Goal: Task Accomplishment & Management: Use online tool/utility

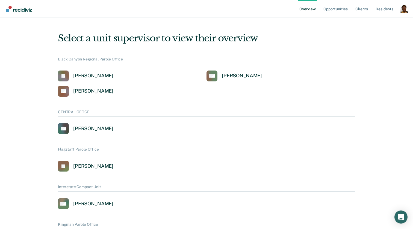
click at [402, 8] on div "Profile dropdown button" at bounding box center [403, 8] width 9 height 9
click at [374, 24] on link "Profile" at bounding box center [381, 25] width 35 height 5
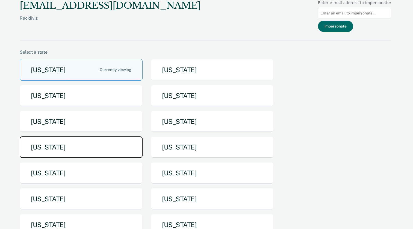
click at [73, 143] on button "[US_STATE]" at bounding box center [81, 148] width 123 height 22
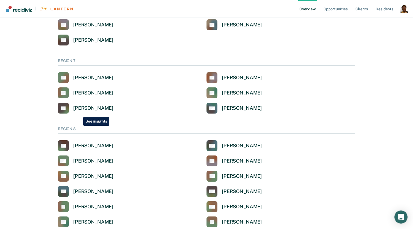
scroll to position [771, 0]
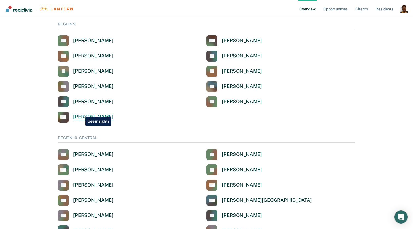
click at [81, 113] on link "RW Rita R Walling" at bounding box center [85, 117] width 55 height 11
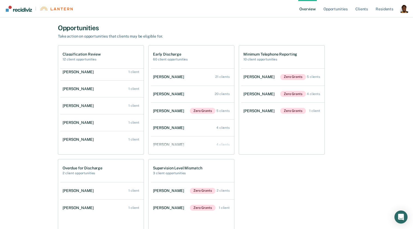
scroll to position [192, 0]
click at [90, 172] on h2 "2 client opportunities" at bounding box center [82, 173] width 40 height 4
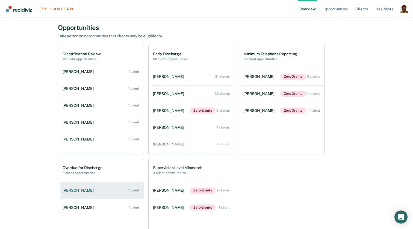
click at [81, 189] on div "Jennifer K Sprunger" at bounding box center [78, 191] width 33 height 5
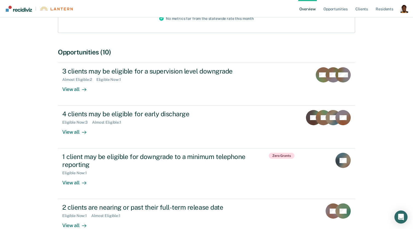
scroll to position [124, 0]
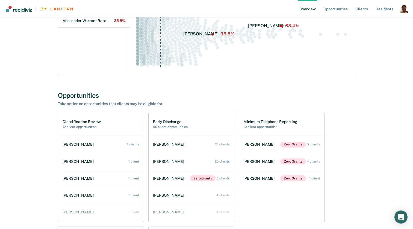
scroll to position [123, 0]
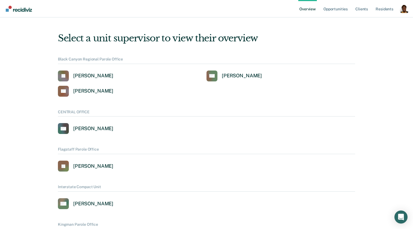
click at [407, 10] on div "Profile dropdown button" at bounding box center [403, 8] width 9 height 9
click at [368, 25] on link "Profile" at bounding box center [381, 25] width 35 height 5
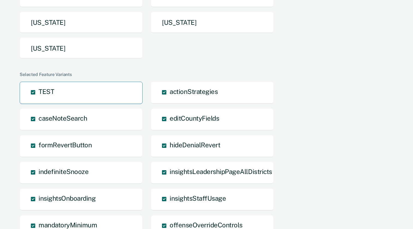
scroll to position [167, 0]
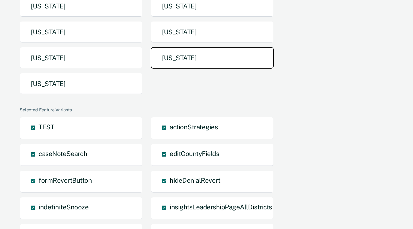
click at [161, 66] on button "[US_STATE]" at bounding box center [212, 58] width 123 height 22
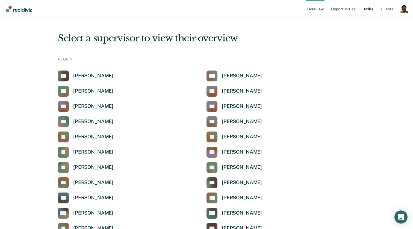
click at [367, 10] on link "Tasks" at bounding box center [368, 8] width 12 height 17
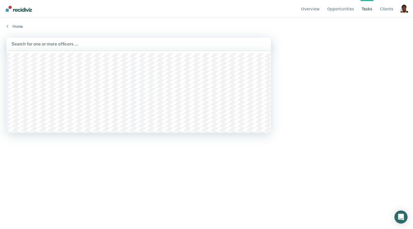
click at [161, 43] on div at bounding box center [138, 44] width 254 height 6
type input "brown"
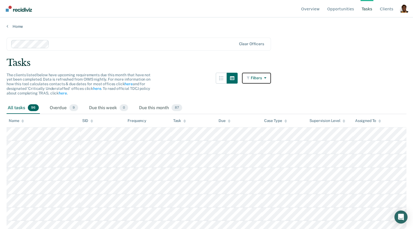
click at [258, 81] on button "Filters" at bounding box center [256, 78] width 29 height 11
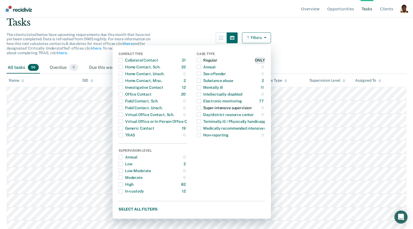
scroll to position [43, 0]
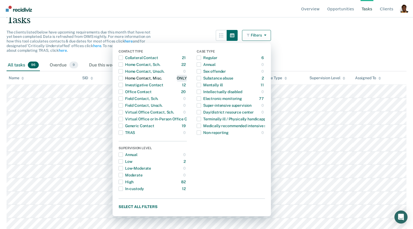
click at [179, 75] on div "ONLY" at bounding box center [182, 78] width 10 height 9
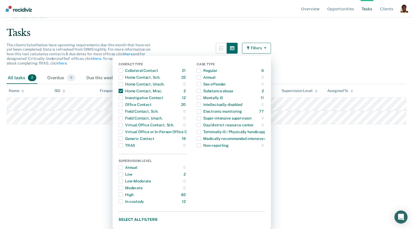
click at [294, 58] on main "Clear officers Tasks The clients listed below have upcoming requirements due th…" at bounding box center [206, 98] width 413 height 199
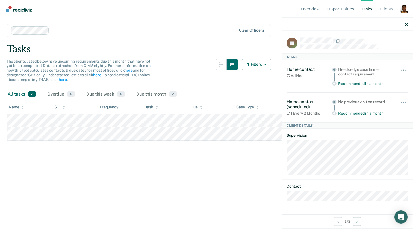
scroll to position [0, 0]
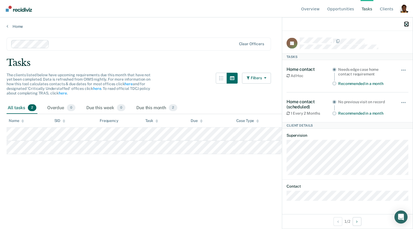
click at [404, 23] on icon "button" at bounding box center [406, 24] width 4 height 4
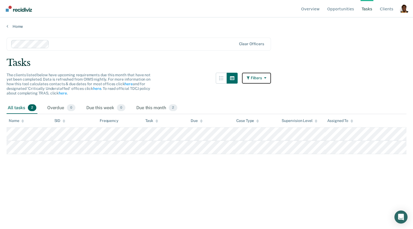
click at [256, 78] on button "Filters" at bounding box center [256, 78] width 29 height 11
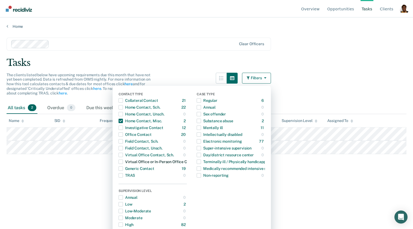
click at [133, 162] on div "Virtual Office or In-Person Office Contact" at bounding box center [158, 162] width 80 height 9
click at [121, 121] on span "Dropdown Menu" at bounding box center [120, 121] width 4 height 4
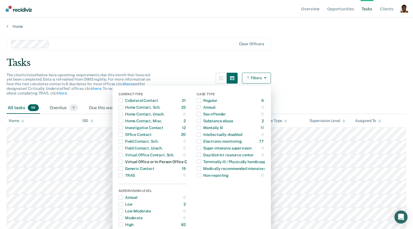
click at [154, 163] on div "Virtual Office or In-Person Office Contact" at bounding box center [158, 162] width 80 height 9
click at [121, 162] on span "Dropdown Menu" at bounding box center [120, 162] width 4 height 4
click at [336, 40] on main "Clear officers Tasks The clients listed below have upcoming requirements due th…" at bounding box center [206, 128] width 413 height 199
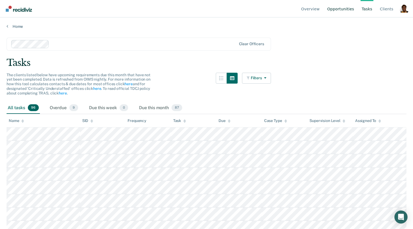
click at [333, 10] on link "Opportunities" at bounding box center [340, 8] width 29 height 17
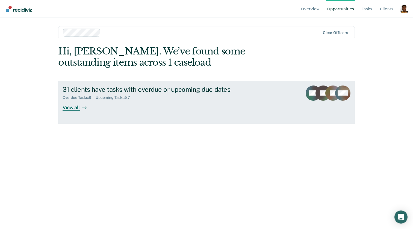
click at [111, 95] on div "Overdue Tasks : 9 Upcoming Tasks : 87" at bounding box center [158, 96] width 192 height 7
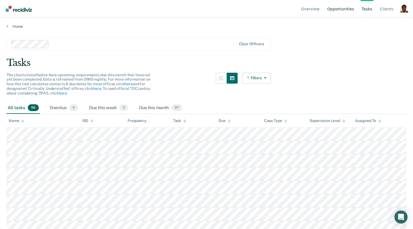
click at [346, 9] on link "Opportunities" at bounding box center [340, 8] width 29 height 17
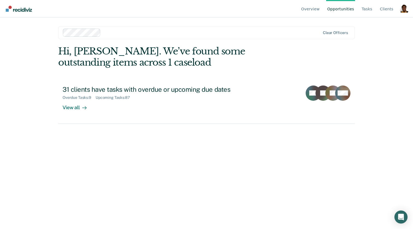
click at [153, 32] on div at bounding box center [211, 32] width 217 height 6
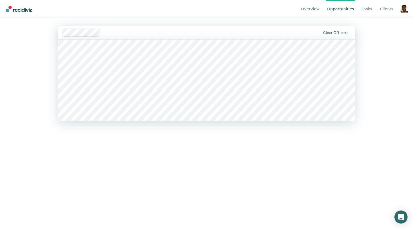
scroll to position [927, 0]
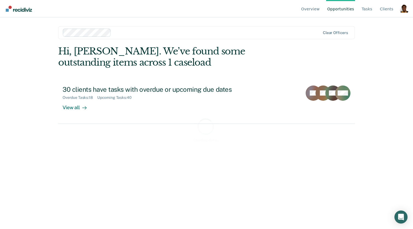
click at [146, 33] on div at bounding box center [216, 32] width 207 height 6
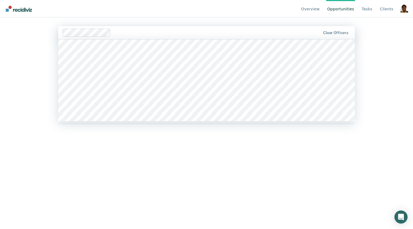
scroll to position [1420, 0]
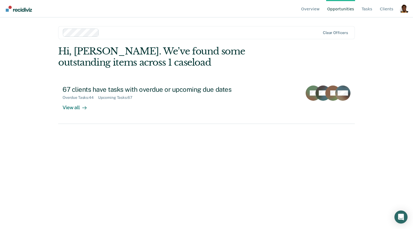
click at [156, 32] on div at bounding box center [210, 32] width 219 height 6
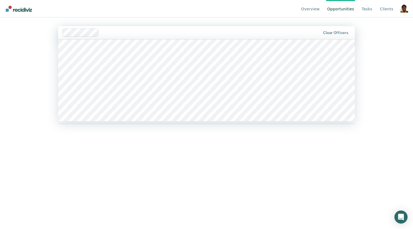
scroll to position [1491, 0]
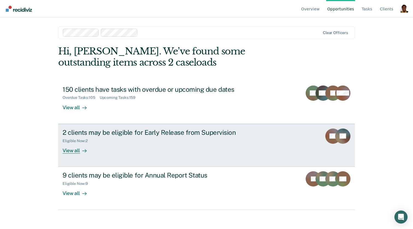
click at [77, 160] on link "2 clients may be eligible for Early Release from Supervision Eligible Now : 2 V…" at bounding box center [206, 145] width 296 height 43
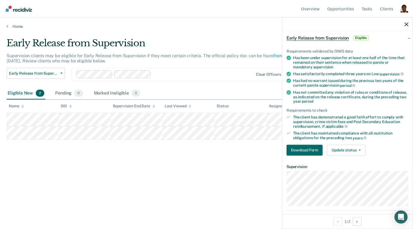
scroll to position [23, 0]
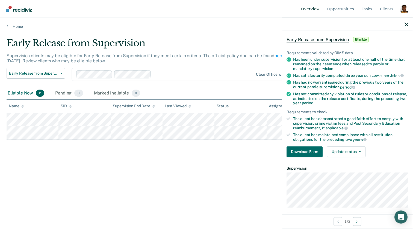
click at [315, 10] on link "Overview" at bounding box center [310, 8] width 21 height 17
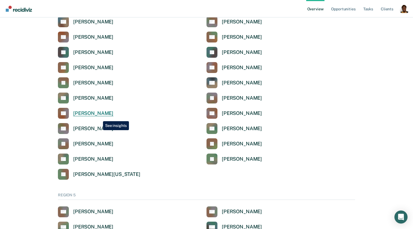
scroll to position [1618, 0]
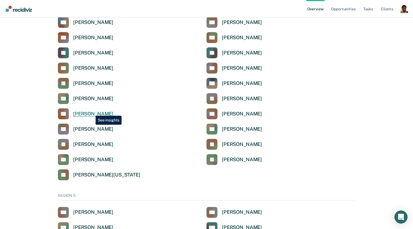
click at [91, 112] on div "[PERSON_NAME]" at bounding box center [93, 114] width 40 height 6
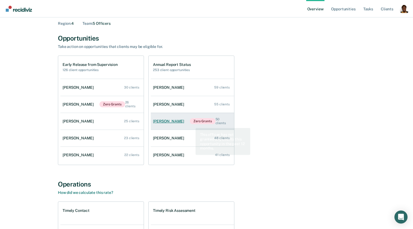
scroll to position [24, 0]
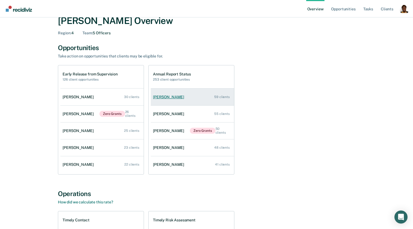
click at [160, 100] on link "Huu Ho 59 clients" at bounding box center [192, 97] width 83 height 16
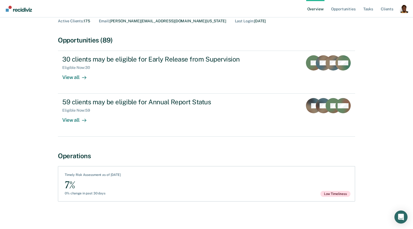
scroll to position [32, 0]
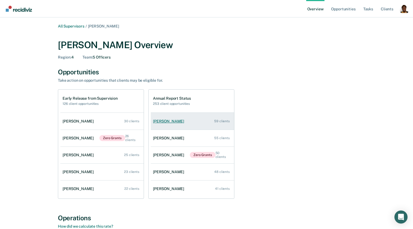
click at [167, 124] on link "Huu Ho 59 clients" at bounding box center [192, 122] width 83 height 16
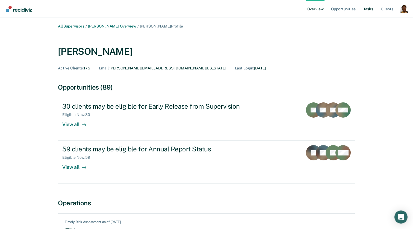
click at [369, 8] on link "Tasks" at bounding box center [368, 8] width 12 height 17
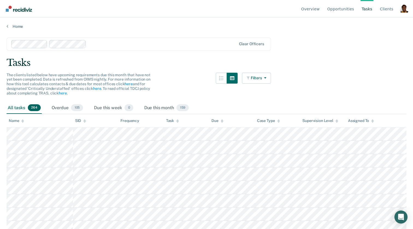
click at [138, 41] on div at bounding box center [161, 44] width 147 height 6
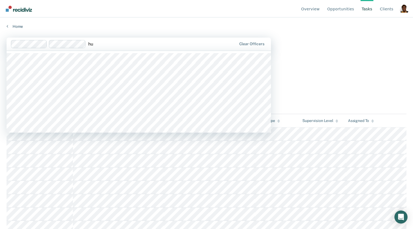
type input "hu h"
type input "hu"
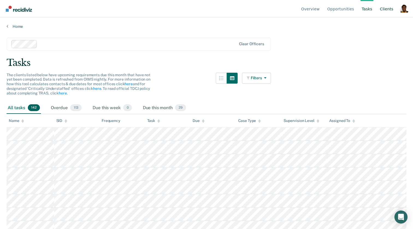
click at [386, 11] on link "Client s" at bounding box center [386, 8] width 16 height 17
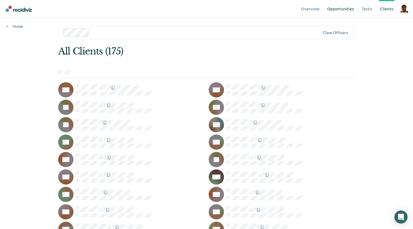
click at [345, 14] on link "Opportunities" at bounding box center [340, 8] width 29 height 17
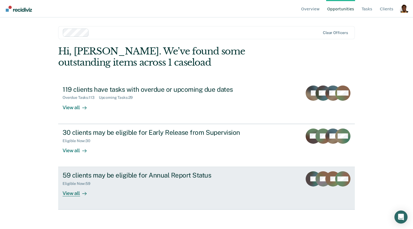
click at [85, 193] on icon at bounding box center [85, 194] width 1 height 3
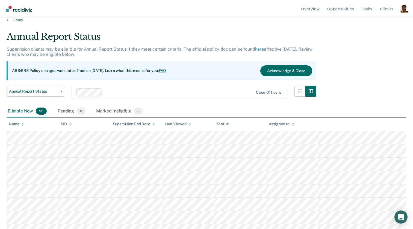
scroll to position [6, 0]
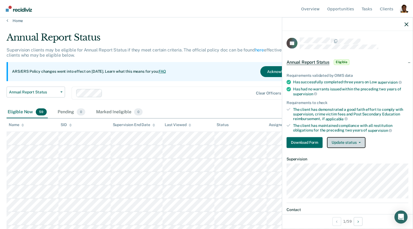
click at [344, 147] on button "Update status" at bounding box center [346, 142] width 38 height 11
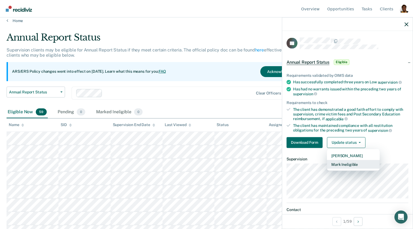
click at [341, 163] on button "Mark Ineligible" at bounding box center [353, 164] width 53 height 9
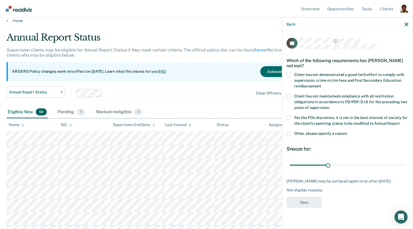
click at [291, 118] on label "Per the PO’s discretion, it is not in the best interest of society for the clie…" at bounding box center [347, 121] width 122 height 11
click at [399, 121] on input "Per the PO’s discretion, it is not in the best interest of society for the clie…" at bounding box center [399, 121] width 0 height 0
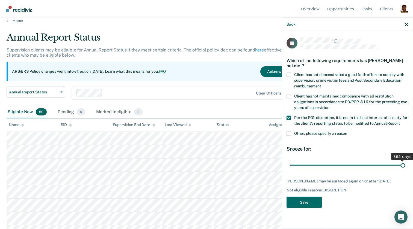
drag, startPoint x: 302, startPoint y: 165, endPoint x: 412, endPoint y: 173, distance: 110.3
type input "365"
click at [405, 170] on input "range" at bounding box center [346, 166] width 115 height 10
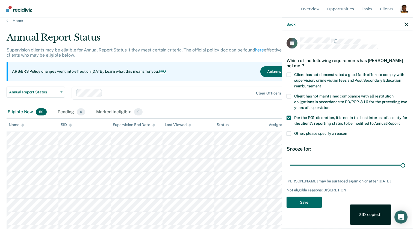
scroll to position [0, 0]
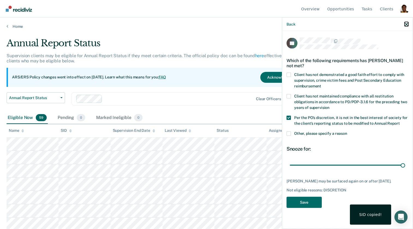
click at [405, 25] on icon "button" at bounding box center [406, 24] width 4 height 4
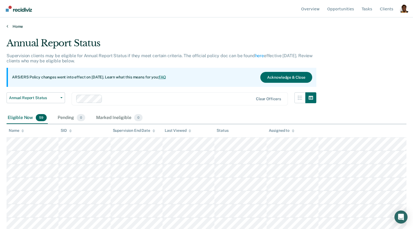
click at [12, 26] on link "Home" at bounding box center [206, 26] width 399 height 5
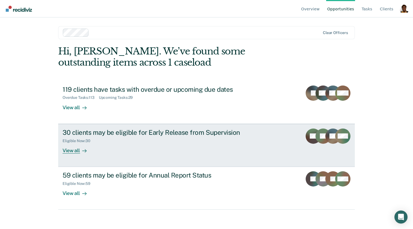
click at [78, 145] on div "View all" at bounding box center [77, 148] width 31 height 11
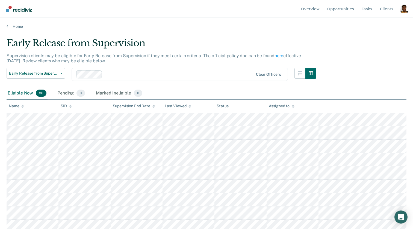
click at [242, 85] on div "Early Release from Supervision Early Release from Supervision Annual Report Sta…" at bounding box center [161, 78] width 309 height 20
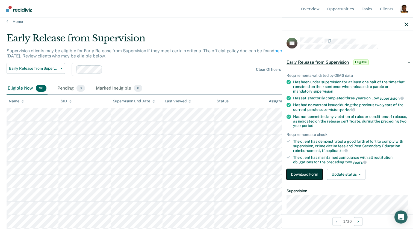
click at [308, 175] on button "Download Form" at bounding box center [304, 174] width 36 height 11
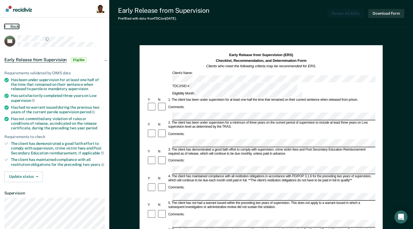
click at [18, 26] on button "Back" at bounding box center [11, 26] width 15 height 5
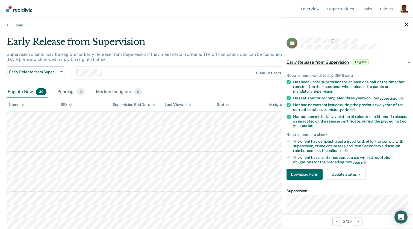
click at [308, 37] on div "TB Early Release from Supervision Eligible Requirements validated by OIMS data …" at bounding box center [347, 122] width 130 height 183
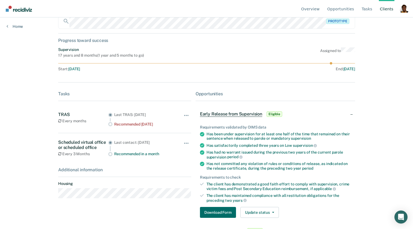
scroll to position [56, 0]
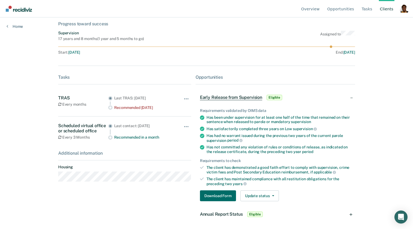
click at [327, 215] on div "Annual Report Status Eligible" at bounding box center [274, 214] width 159 height 17
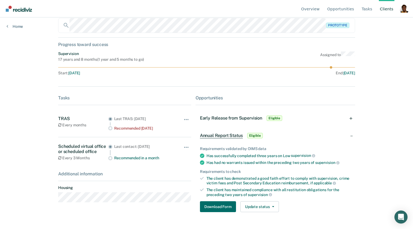
click at [295, 118] on div "Early Release from Supervision Eligible" at bounding box center [274, 118] width 159 height 17
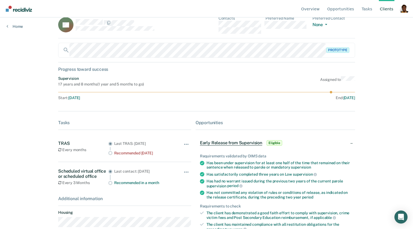
scroll to position [7, 0]
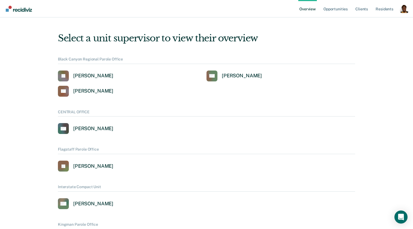
click at [406, 12] on div "Profile dropdown button" at bounding box center [403, 8] width 9 height 9
click at [370, 21] on link "Profile" at bounding box center [382, 22] width 44 height 5
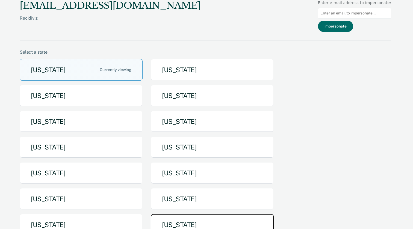
click at [160, 221] on button "[US_STATE]" at bounding box center [212, 225] width 123 height 22
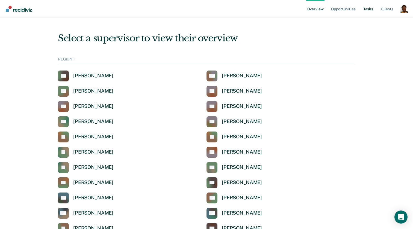
click at [362, 10] on link "Tasks" at bounding box center [368, 8] width 12 height 17
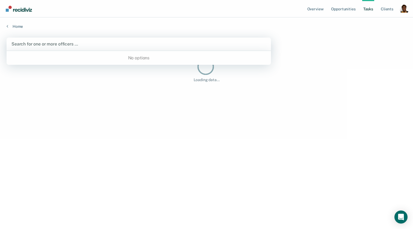
click at [108, 45] on div at bounding box center [138, 44] width 254 height 6
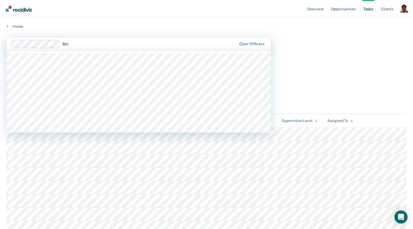
type input "brow"
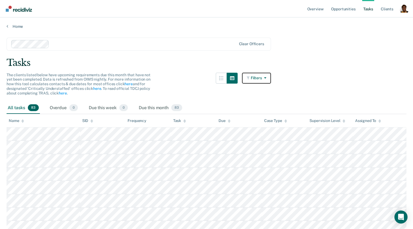
click at [260, 77] on button "Filters" at bounding box center [256, 78] width 29 height 11
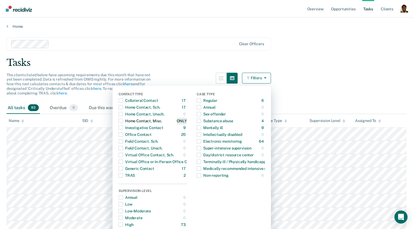
click at [184, 121] on div "ONLY" at bounding box center [182, 121] width 10 height 9
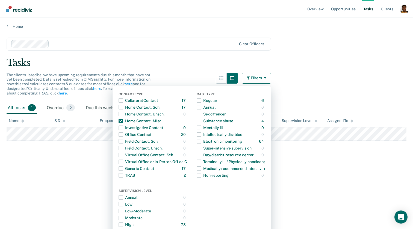
click at [336, 74] on main "Clear officers Tasks The clients listed below have upcoming requirements due th…" at bounding box center [206, 128] width 413 height 199
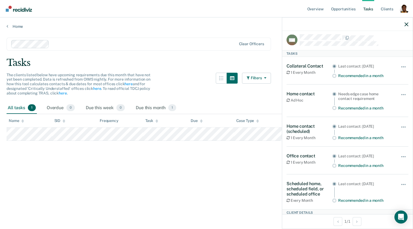
scroll to position [4, 0]
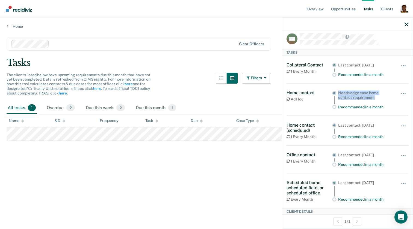
drag, startPoint x: 361, startPoint y: 97, endPoint x: 337, endPoint y: 92, distance: 24.4
click at [337, 92] on div "Needs edge case home contact requirement Recommended in a month" at bounding box center [362, 99] width 61 height 19
copy div "Needs edge case home contact requirement"
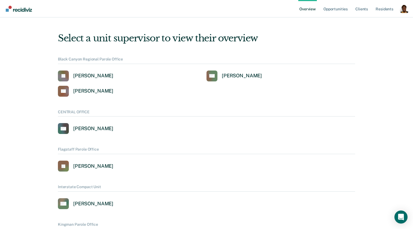
click at [404, 11] on div "Profile dropdown button" at bounding box center [403, 8] width 9 height 9
click at [360, 23] on link "Profile" at bounding box center [382, 22] width 44 height 5
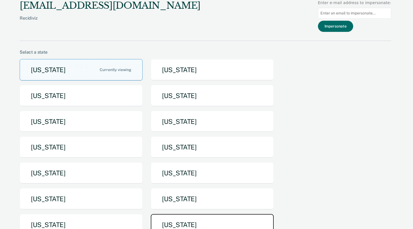
click at [174, 220] on button "[US_STATE]" at bounding box center [212, 225] width 123 height 22
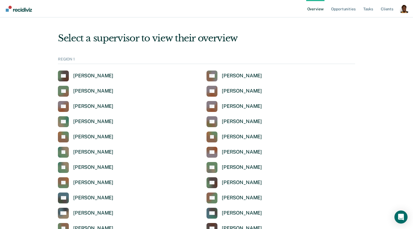
scroll to position [1602, 0]
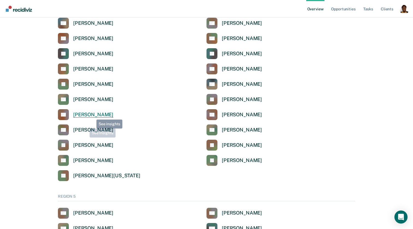
click at [92, 114] on div "[PERSON_NAME]" at bounding box center [93, 115] width 40 height 6
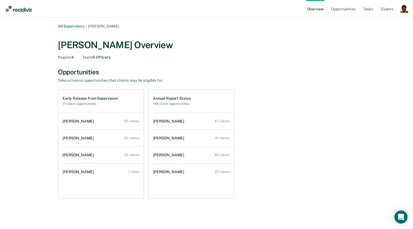
click at [406, 10] on div "Profile dropdown button" at bounding box center [403, 8] width 9 height 9
click at [366, 23] on link "Profile" at bounding box center [382, 22] width 44 height 5
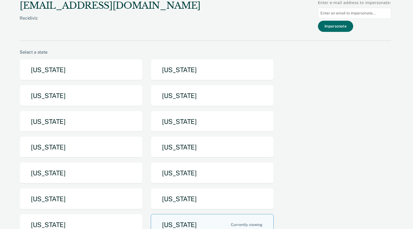
click at [347, 15] on input at bounding box center [354, 13] width 73 height 11
paste input "[PERSON_NAME][EMAIL_ADDRESS][PERSON_NAME][DOMAIN_NAME][US_STATE]"
type input "[PERSON_NAME][EMAIL_ADDRESS][PERSON_NAME][DOMAIN_NAME][US_STATE]"
click at [340, 25] on button "Impersonate" at bounding box center [335, 26] width 35 height 11
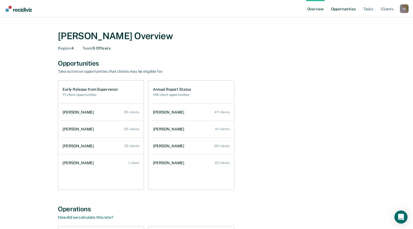
click at [338, 13] on link "Opportunities" at bounding box center [343, 8] width 26 height 17
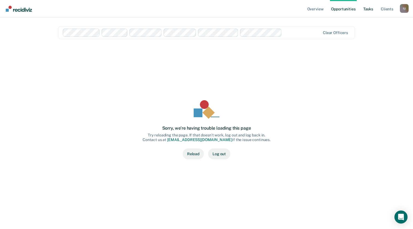
click at [366, 10] on link "Tasks" at bounding box center [368, 8] width 12 height 17
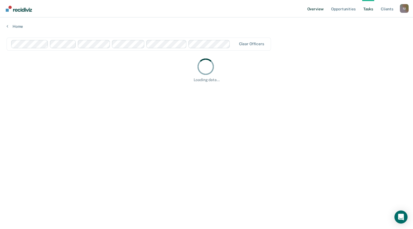
click at [308, 12] on link "Overview" at bounding box center [315, 8] width 19 height 17
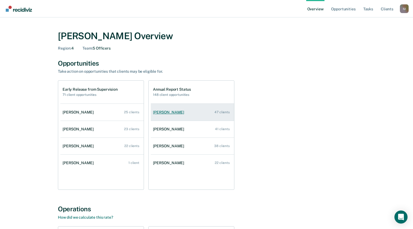
click at [161, 113] on div "[PERSON_NAME]" at bounding box center [169, 112] width 33 height 5
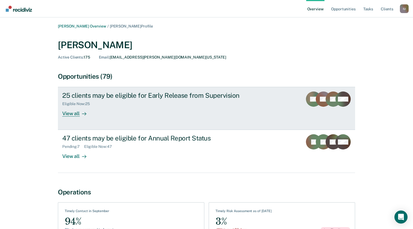
click at [81, 113] on div at bounding box center [83, 114] width 7 height 6
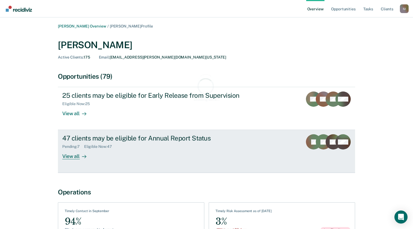
click at [77, 159] on div "View all" at bounding box center [77, 154] width 31 height 11
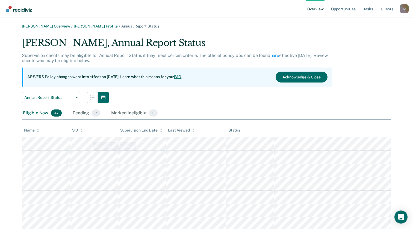
click at [83, 109] on div "Pending 7" at bounding box center [86, 114] width 30 height 12
click at [44, 113] on div "Eligible Now 47" at bounding box center [42, 114] width 41 height 12
